Goal: Information Seeking & Learning: Understand process/instructions

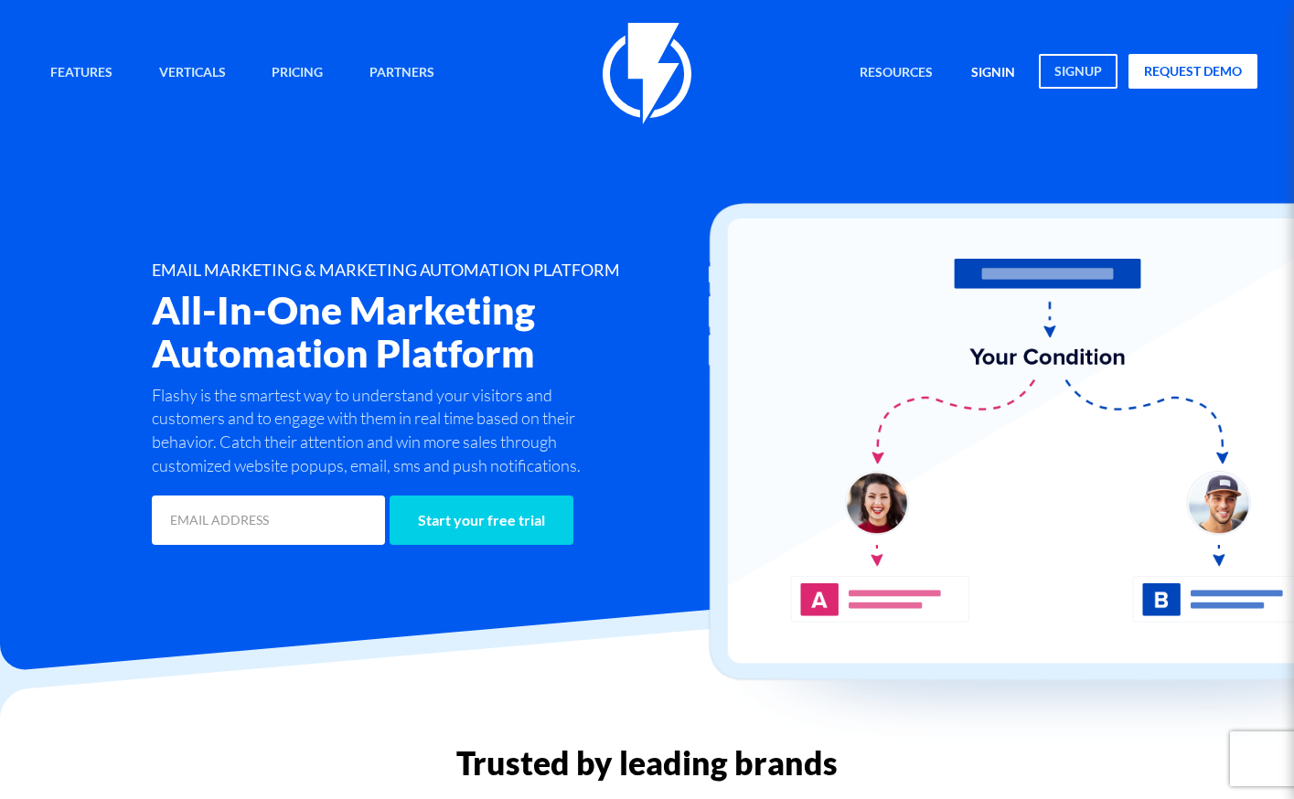
click at [996, 76] on link "signin" at bounding box center [992, 73] width 71 height 39
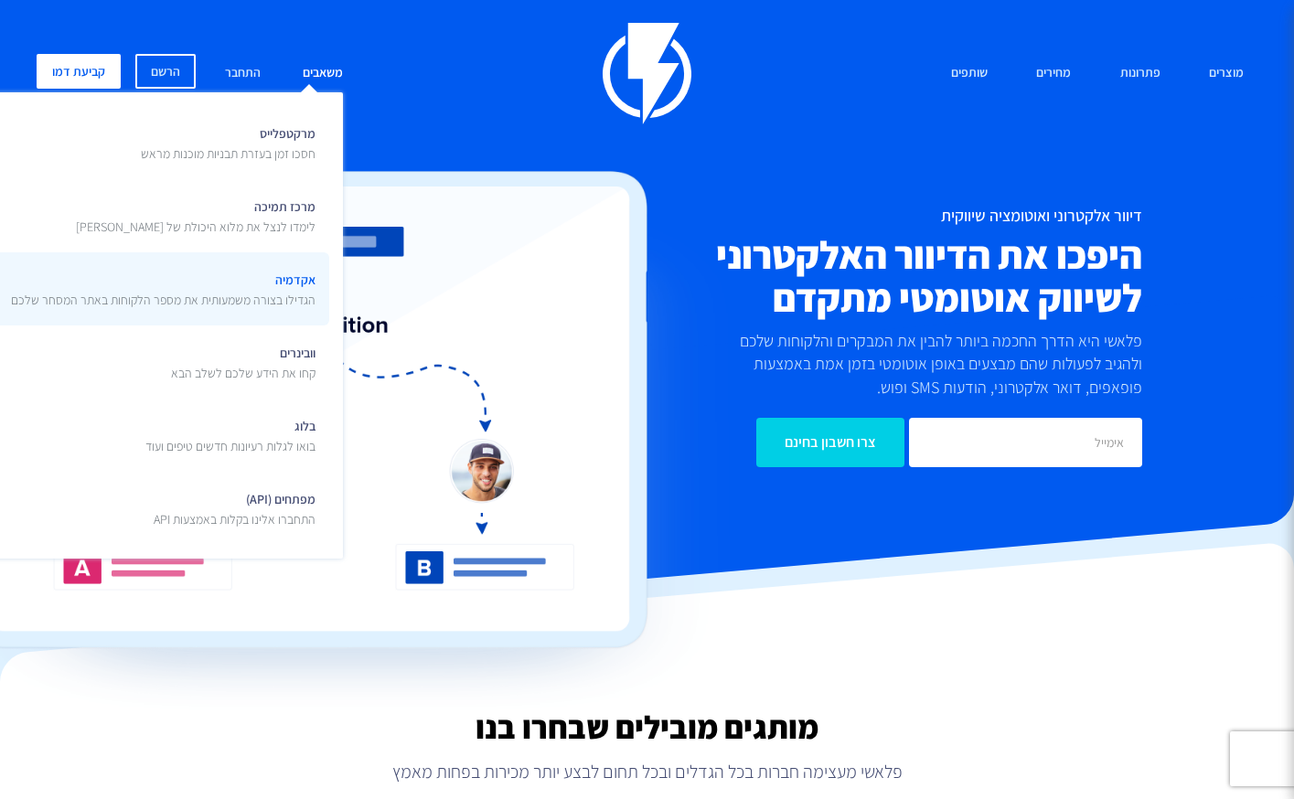
click at [309, 285] on span "אקדמיה הגדילו בצורה משמעותית את מספר הלקוחות באתר המסחר שלכם" at bounding box center [163, 287] width 304 height 43
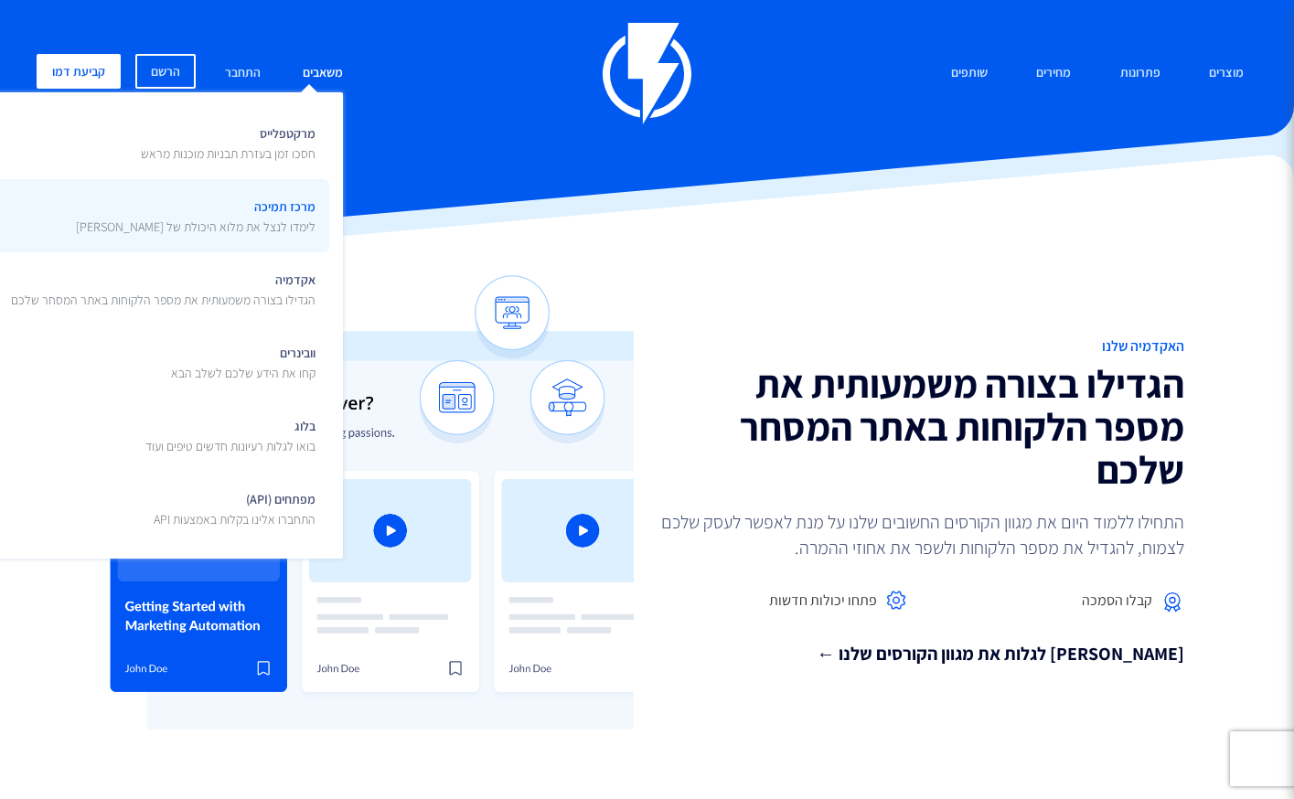
click at [285, 215] on span "מרכז תמיכה לימדו לנצל את מלוא היכולת של [PERSON_NAME]" at bounding box center [196, 214] width 240 height 43
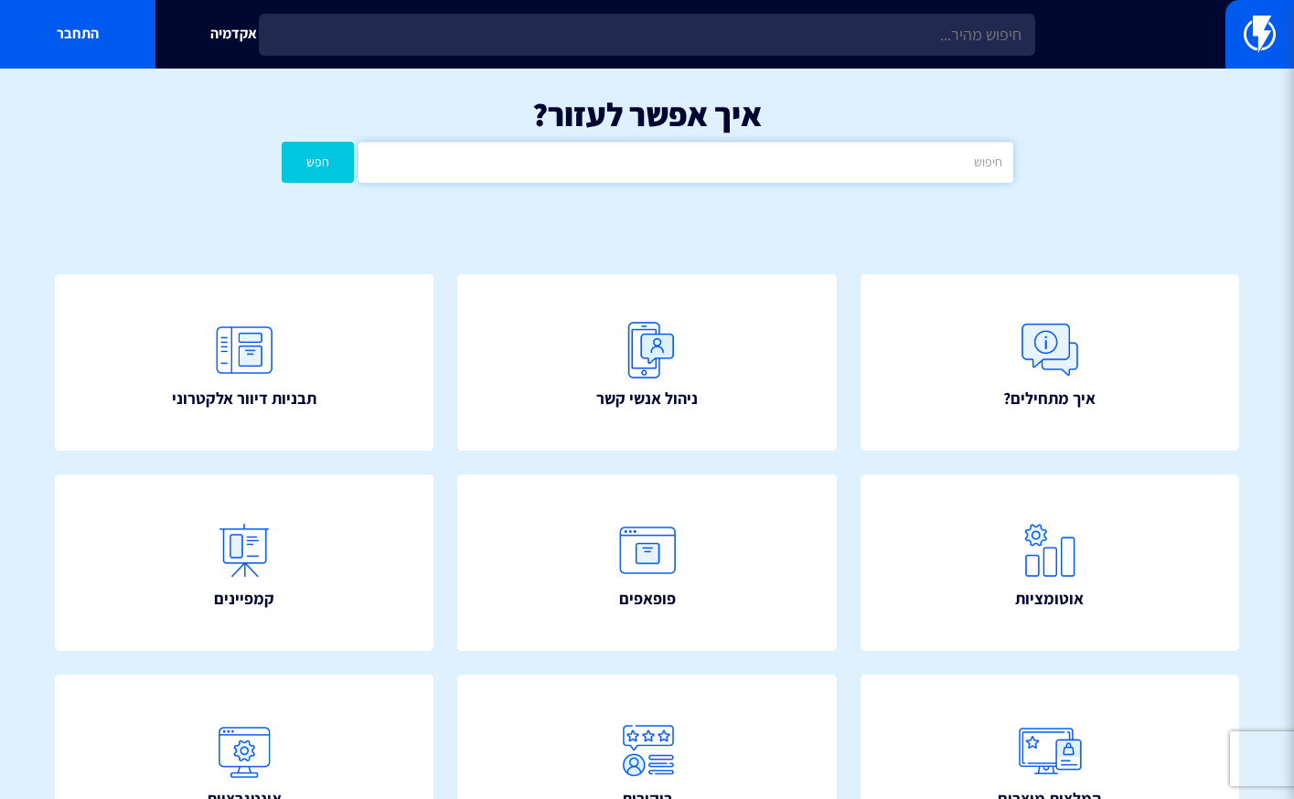
click at [883, 165] on input "text" at bounding box center [685, 162] width 654 height 41
type input "ק"
type input "ajzur gdkv"
click at [282, 142] on button "חפש" at bounding box center [318, 162] width 73 height 41
drag, startPoint x: 945, startPoint y: 158, endPoint x: 1099, endPoint y: 170, distance: 154.0
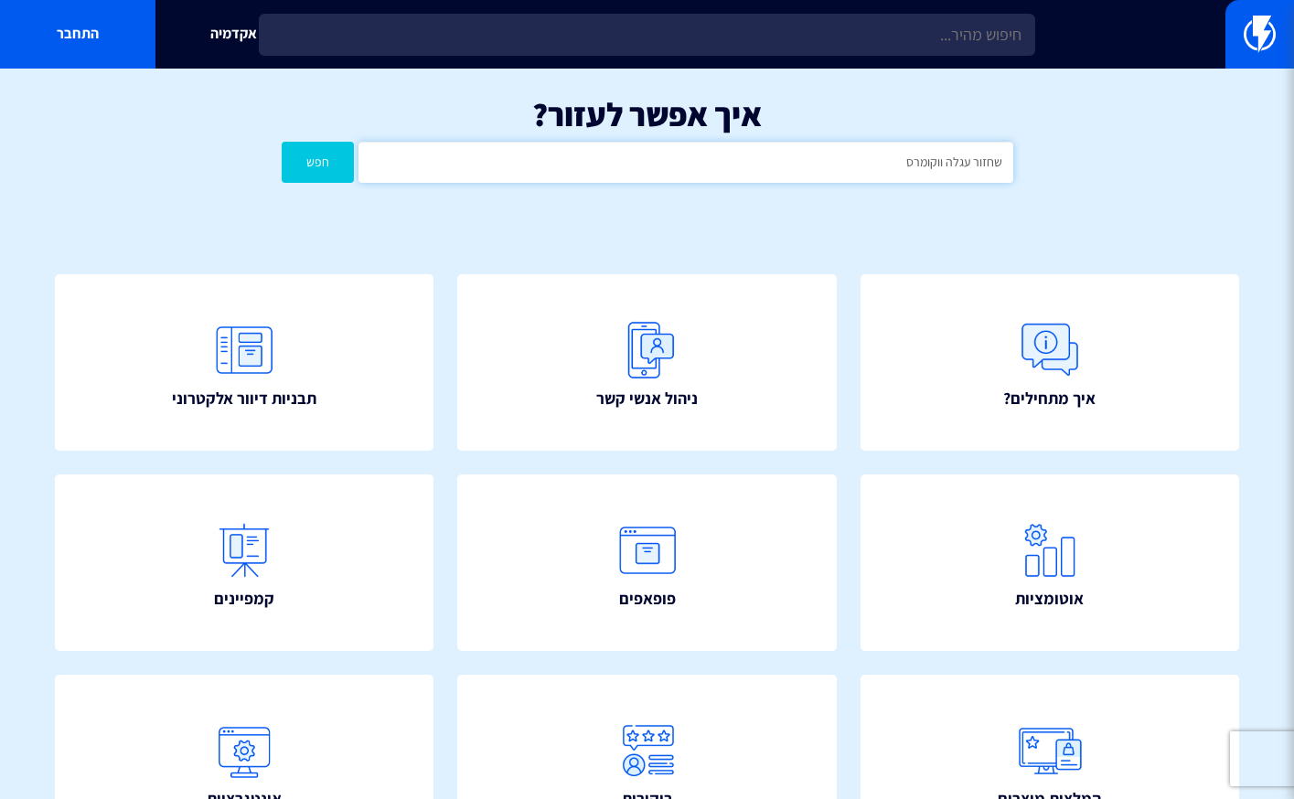
click at [1093, 169] on div "איך אפשר לעזור? שחזור עגלה ווקומרס חפש" at bounding box center [647, 144] width 1294 height 151
type input "ווקומרס"
click at [282, 142] on button "חפש" at bounding box center [318, 162] width 73 height 41
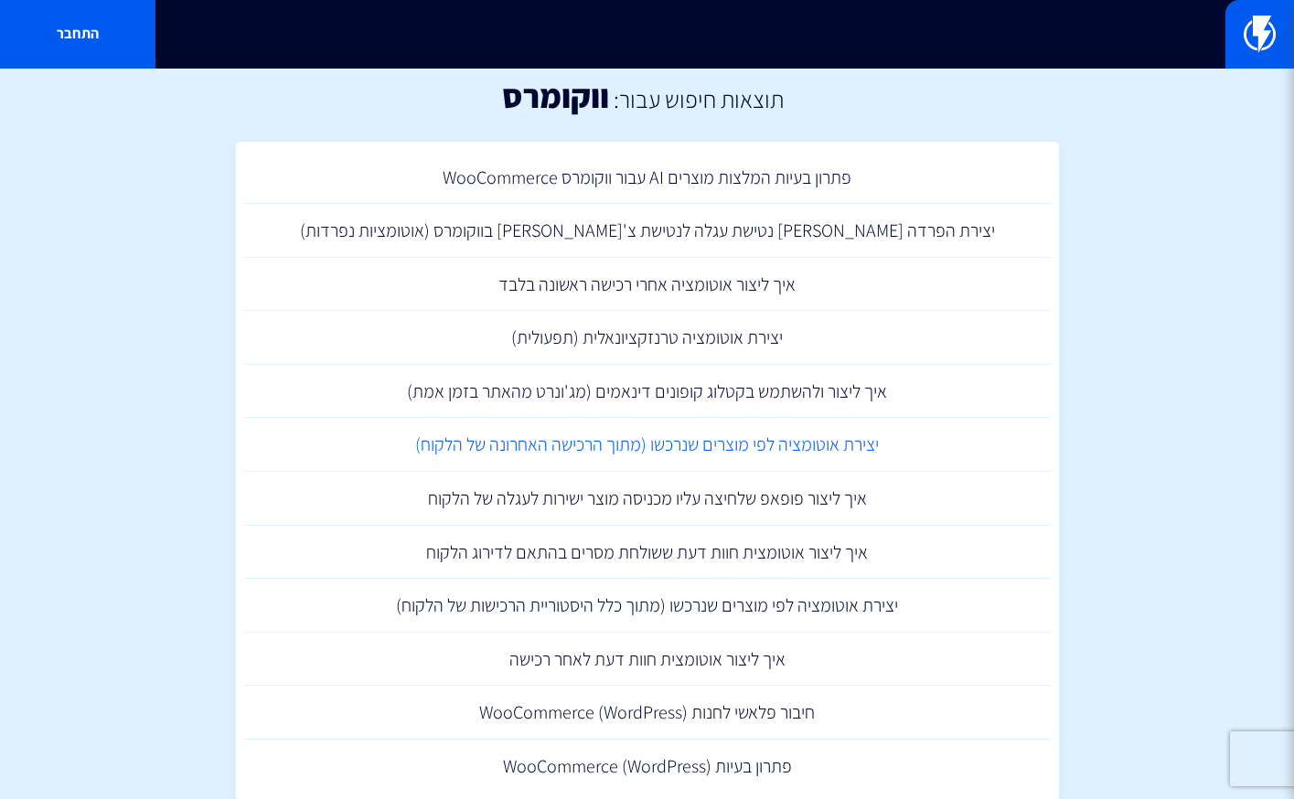
scroll to position [14, 0]
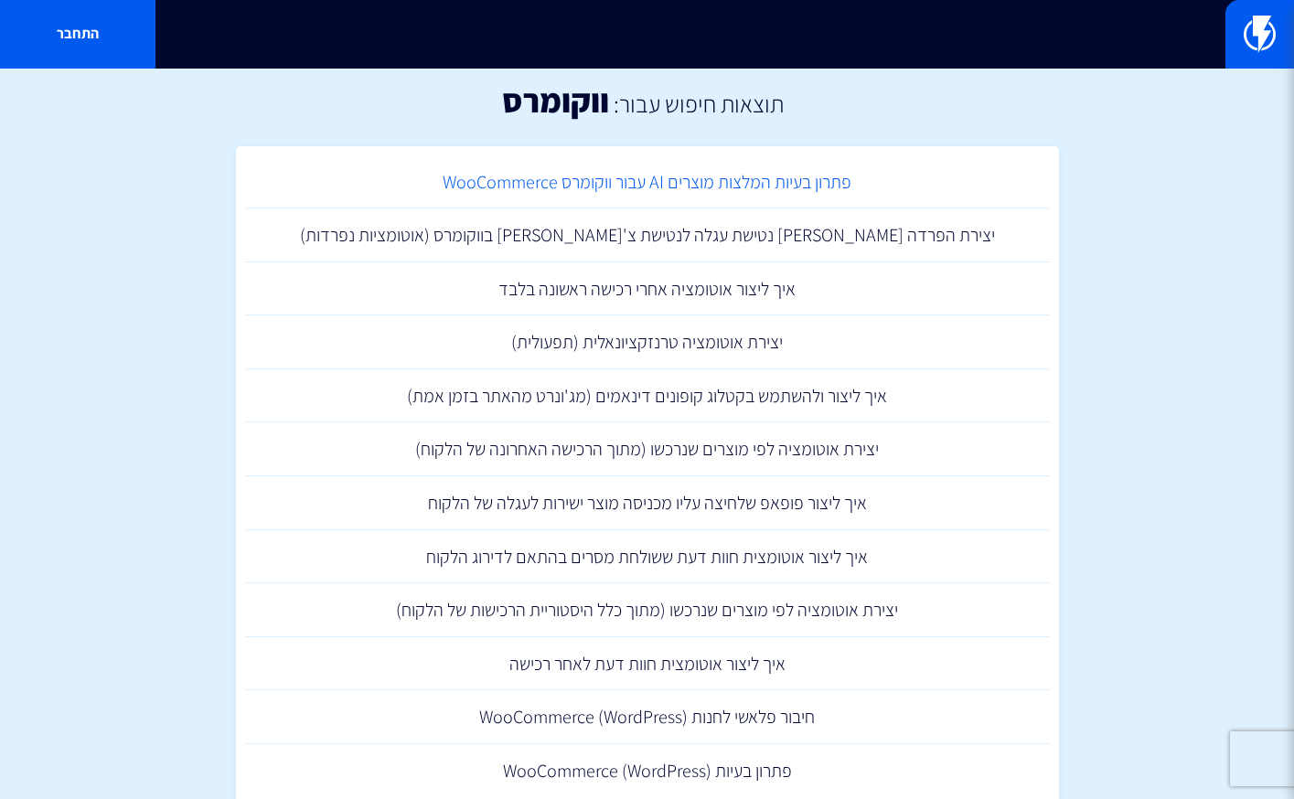
click at [750, 182] on link "פתרון בעיות המלצות מוצרים AI עבור ווקומרס WooCommerce" at bounding box center [647, 182] width 804 height 54
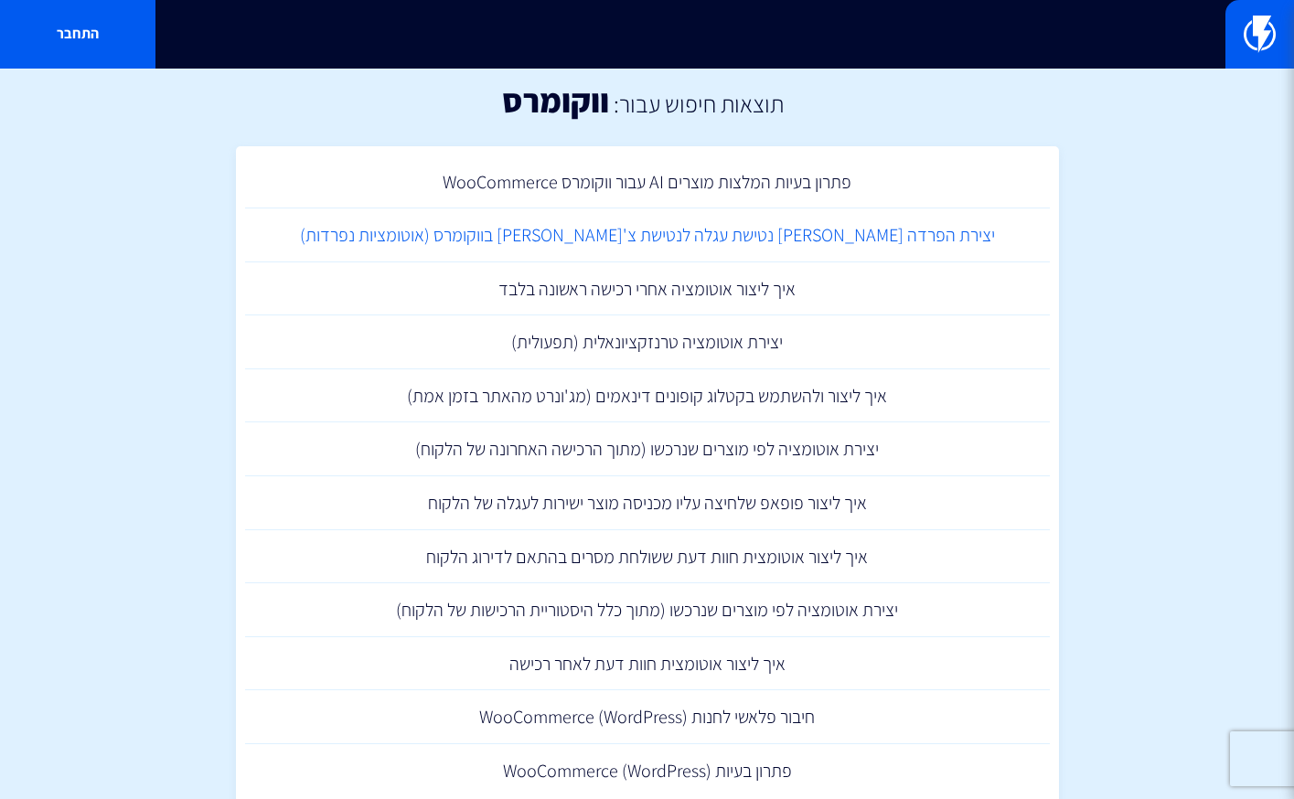
click at [768, 228] on link "יצירת הפרדה [PERSON_NAME] נטישת עגלה לנטישת צ'[PERSON_NAME] בווקומרס (אוטומציות…" at bounding box center [647, 235] width 804 height 54
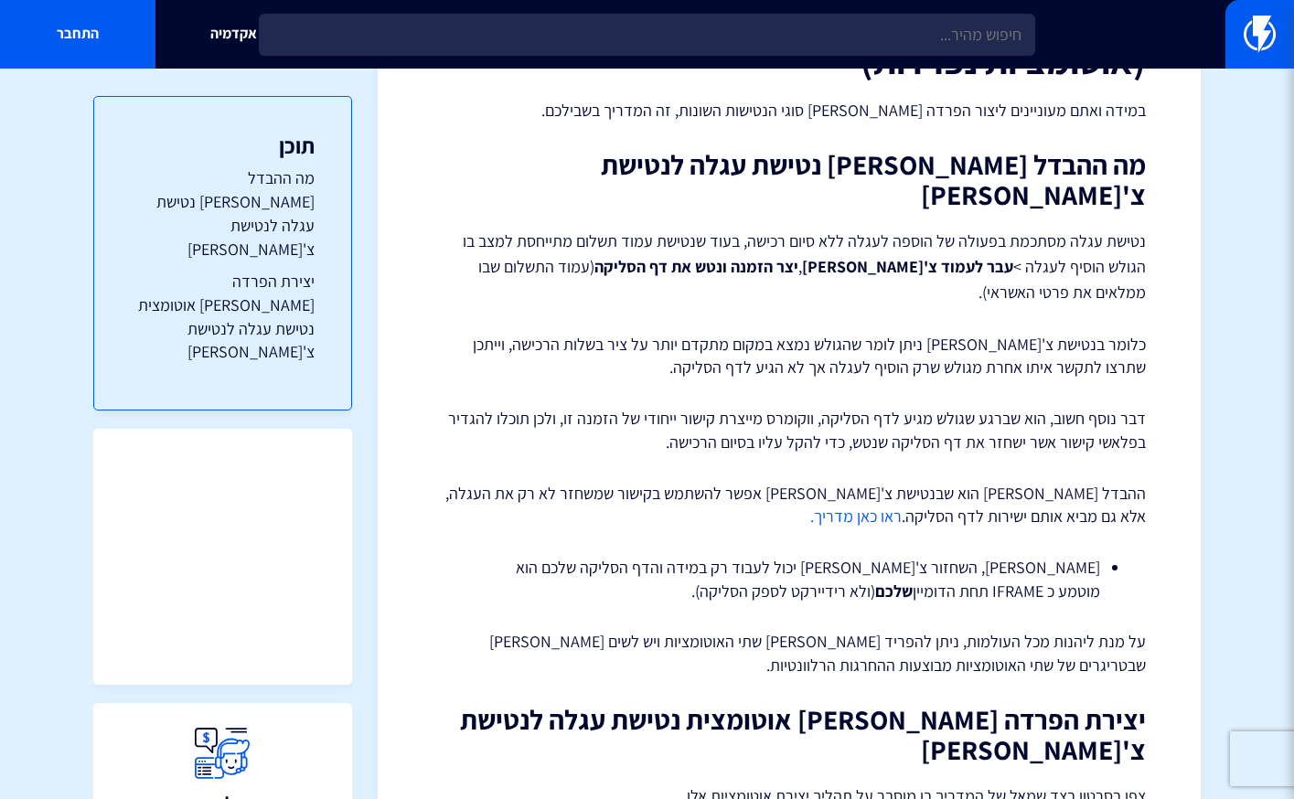
scroll to position [240, 0]
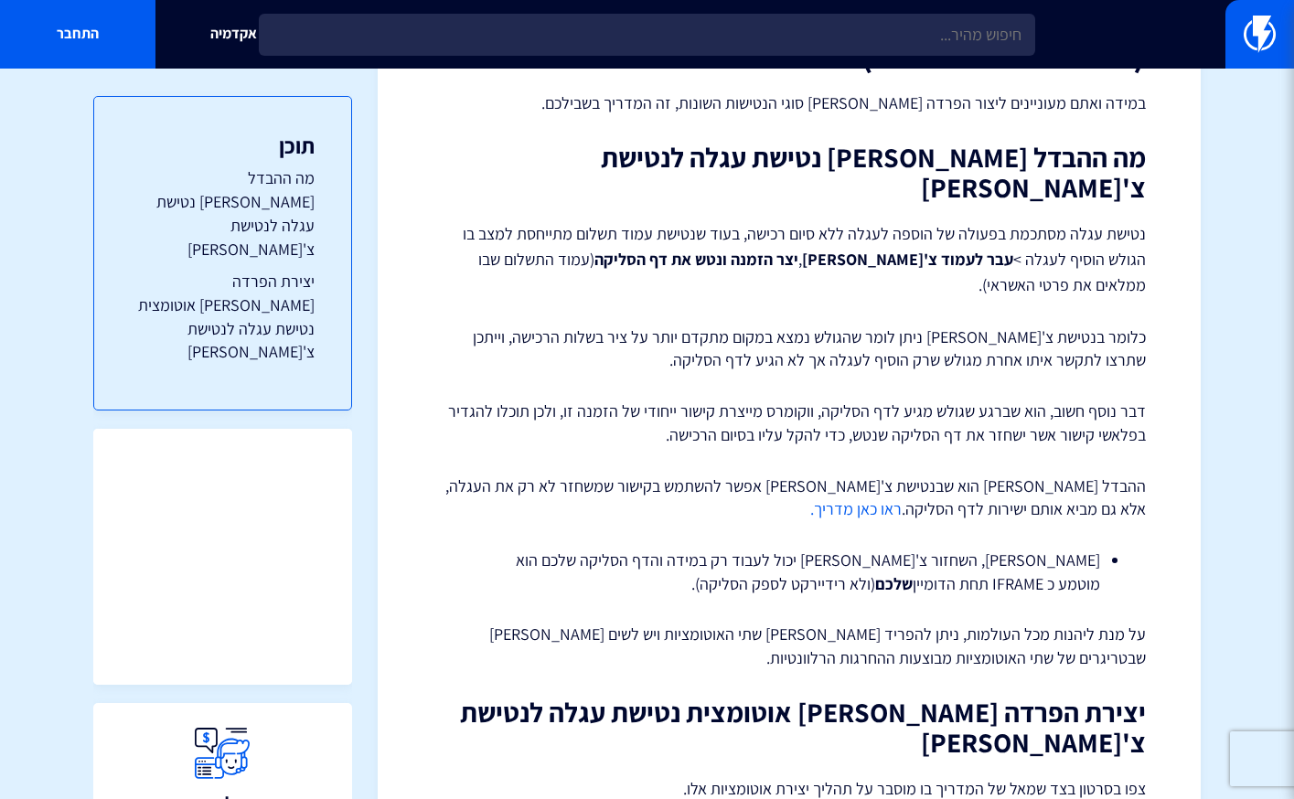
click at [901, 498] on link "ראו כאן מדריך." at bounding box center [855, 508] width 91 height 21
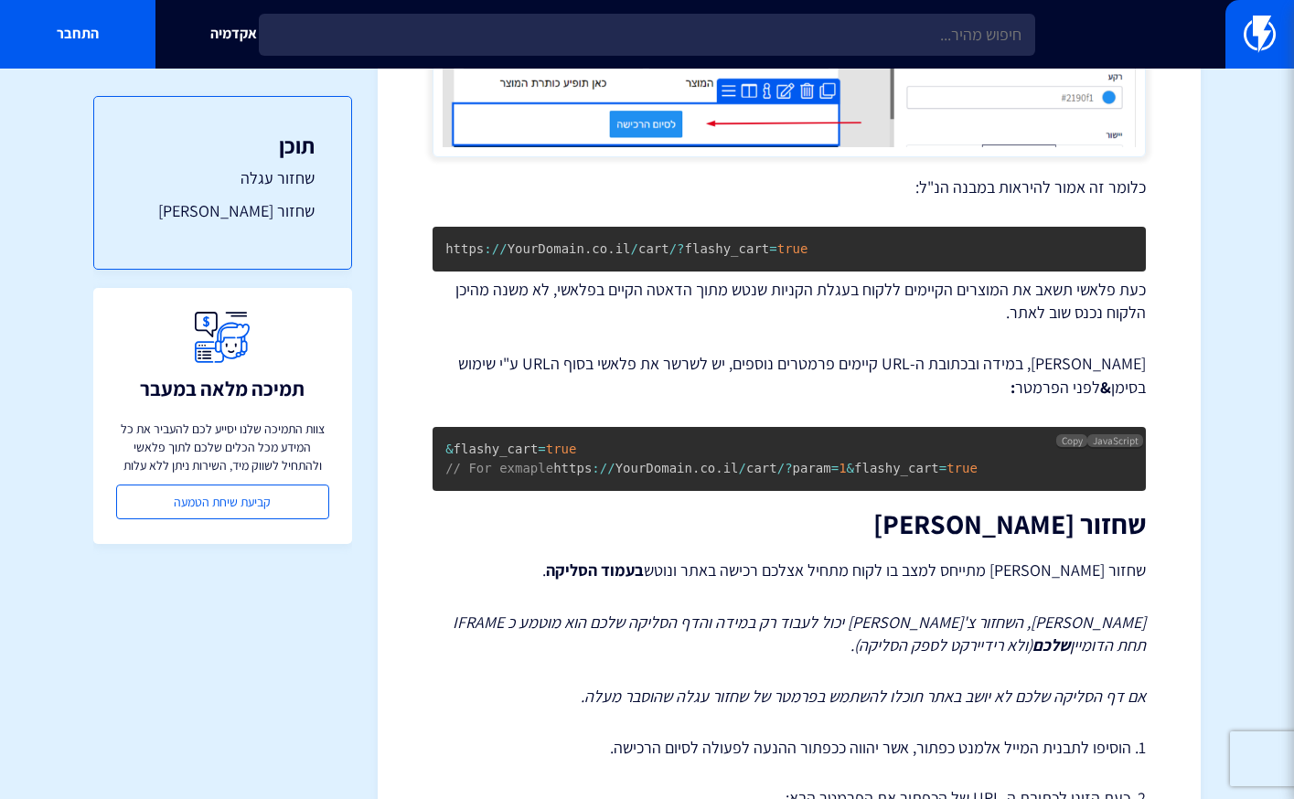
scroll to position [899, 0]
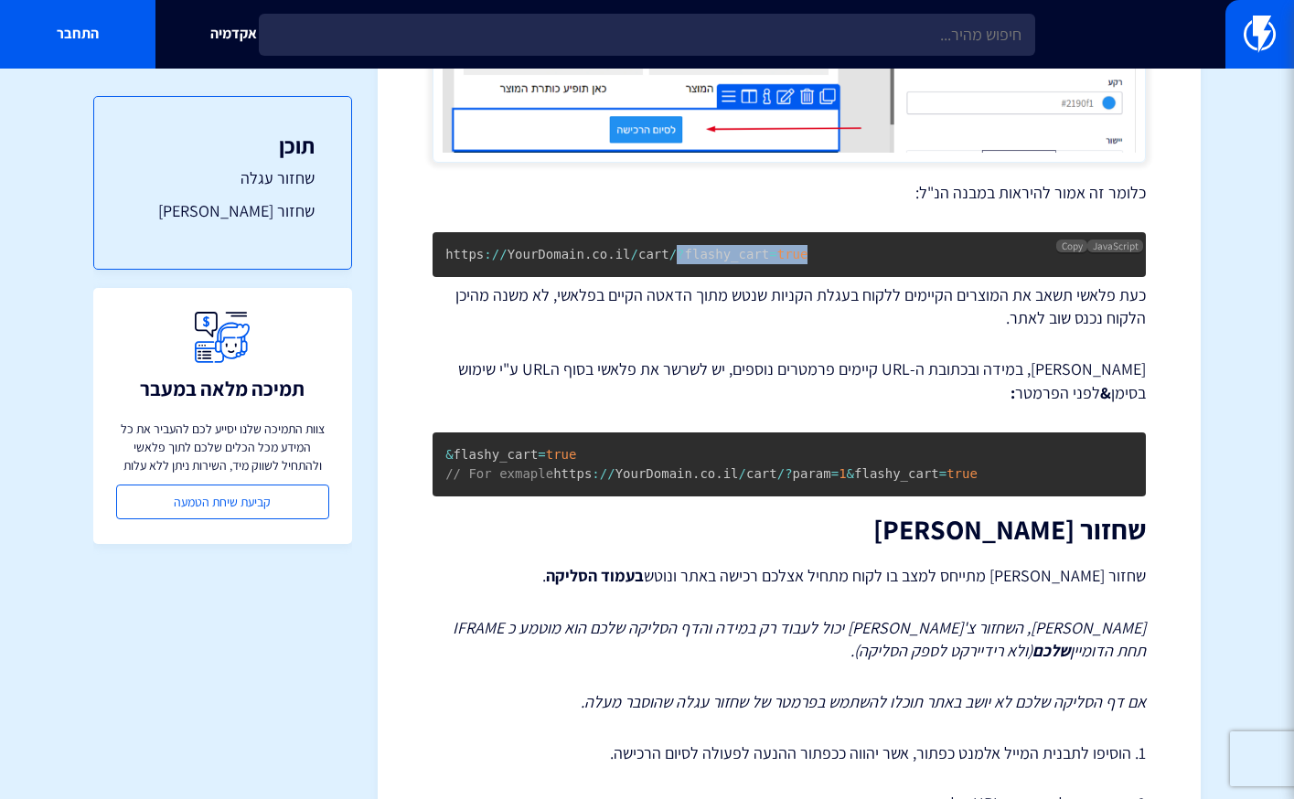
drag, startPoint x: 676, startPoint y: 254, endPoint x: 851, endPoint y: 245, distance: 174.8
click at [851, 245] on pre "https : / / YourDomain . co . il / cart / ? flashy_cart = true" at bounding box center [788, 254] width 713 height 45
copy code "? flashy_cart = true"
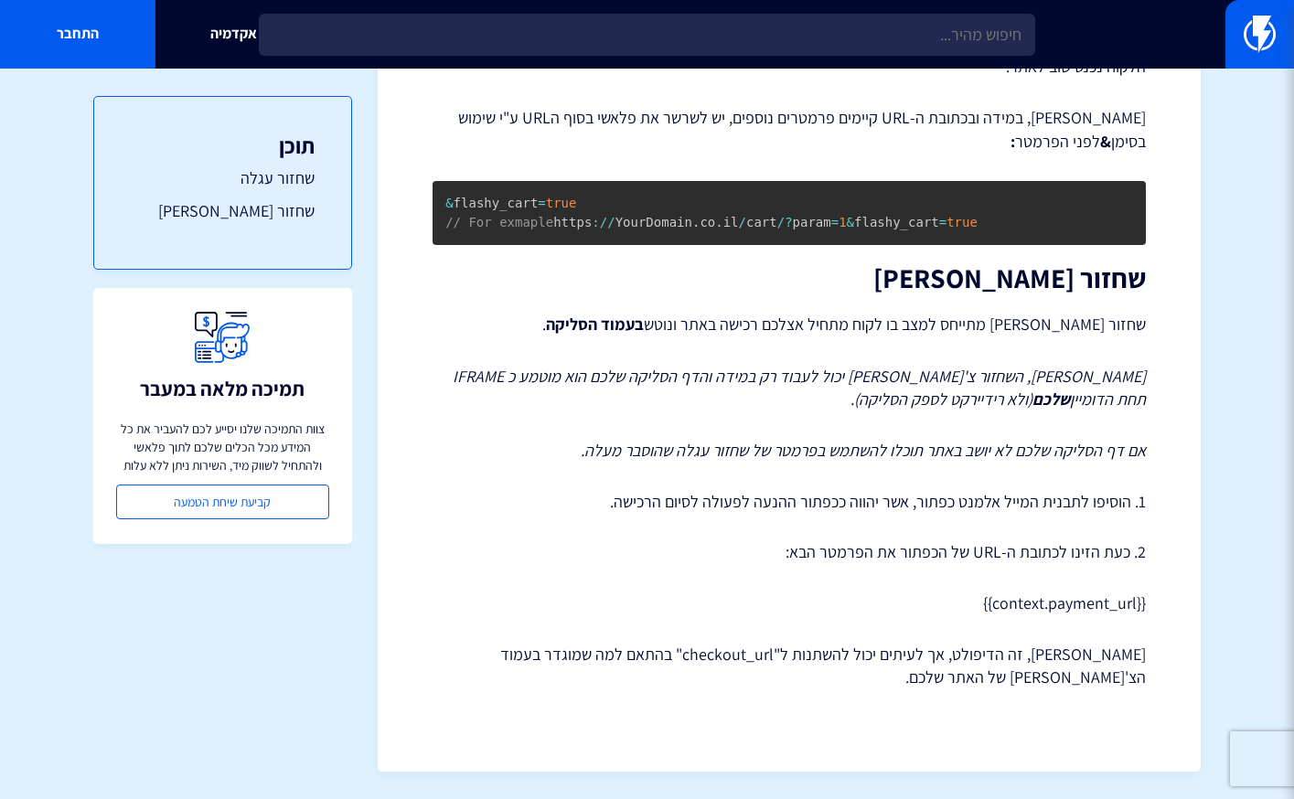
scroll to position [1167, 0]
drag, startPoint x: 962, startPoint y: 601, endPoint x: 1160, endPoint y: 593, distance: 198.5
copy p "{{context.payment_url}}"
